Goal: Task Accomplishment & Management: Use online tool/utility

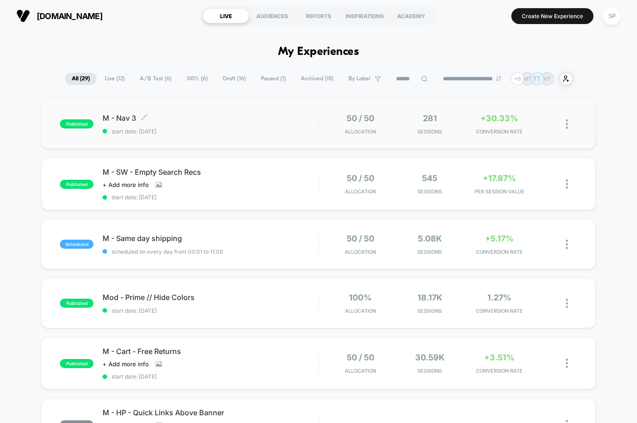
click at [232, 122] on span "M - Nav 3 Click to edit experience details" at bounding box center [210, 117] width 215 height 9
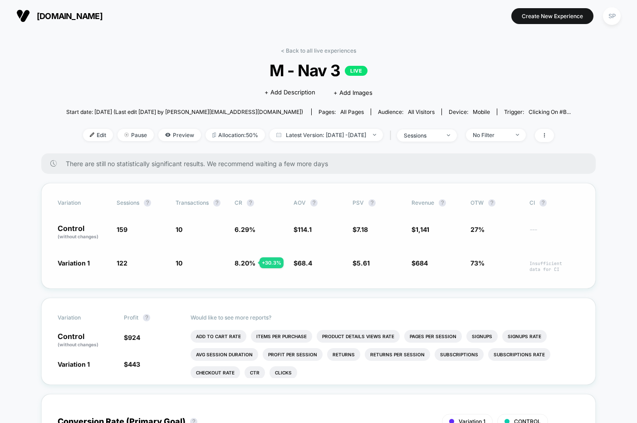
click at [421, 244] on div "Variation Sessions ? Transactions ? CR ? AOV ? PSV ? Revenue ? OTW ? CI ? Contr…" at bounding box center [318, 236] width 554 height 106
click at [419, 225] on span "1,141" at bounding box center [422, 229] width 14 height 8
click at [83, 136] on span "Edit" at bounding box center [98, 135] width 30 height 12
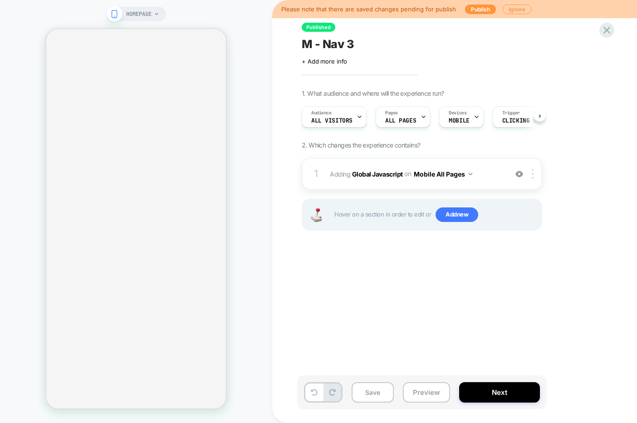
scroll to position [0, 1]
click at [142, 12] on span "HOMEPAGE" at bounding box center [138, 14] width 25 height 15
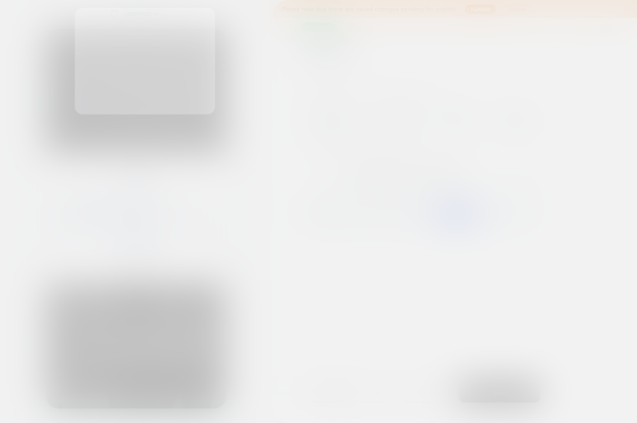
scroll to position [0, 0]
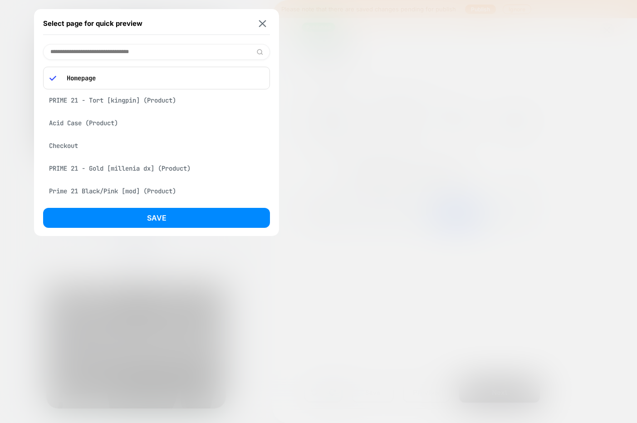
paste input "**********"
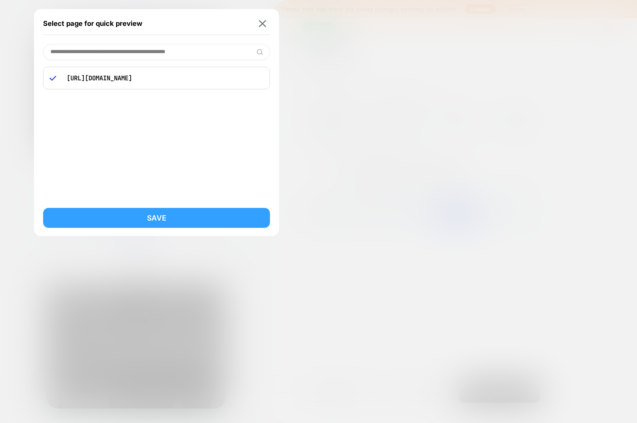
type input "**********"
click at [151, 212] on button "Save" at bounding box center [156, 218] width 227 height 20
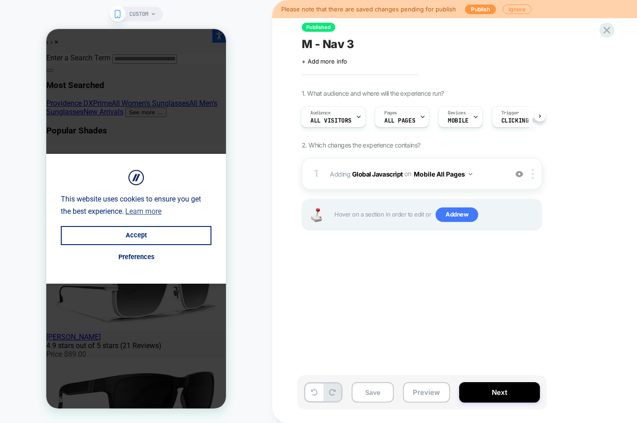
scroll to position [0, 1]
click at [425, 393] on button "Preview" at bounding box center [426, 392] width 47 height 20
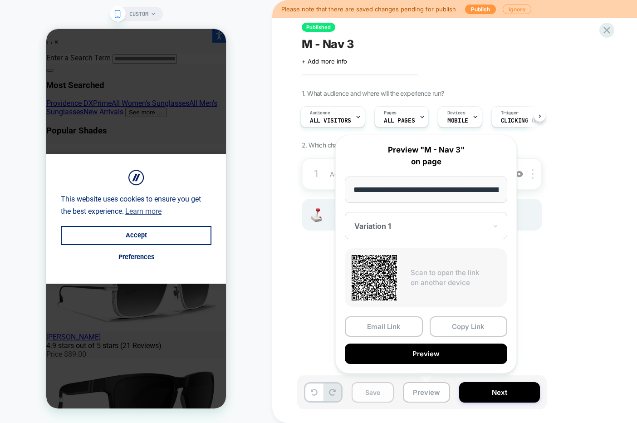
scroll to position [0, 136]
click at [384, 391] on button "Save" at bounding box center [372, 392] width 42 height 20
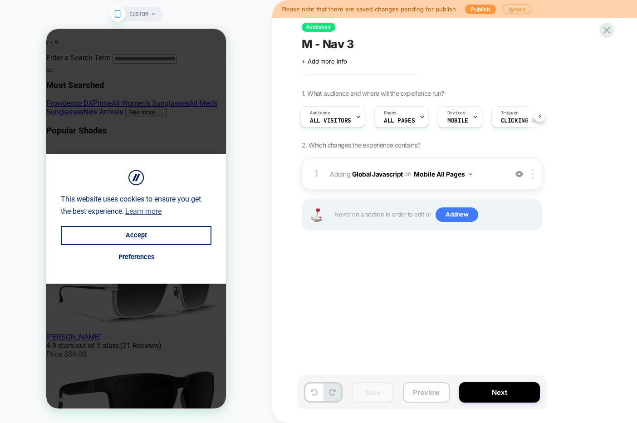
scroll to position [0, 0]
click at [411, 390] on button "Preview" at bounding box center [426, 392] width 47 height 20
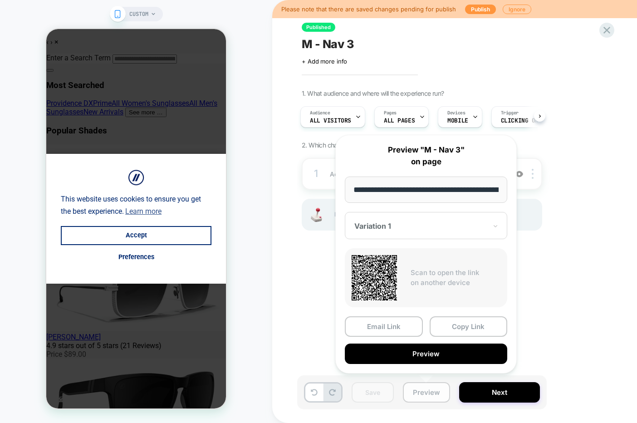
scroll to position [0, 136]
click at [540, 52] on div "M - Nav 3 Click to edit experience details + Add more info" at bounding box center [467, 50] width 331 height 29
